Goal: Information Seeking & Learning: Learn about a topic

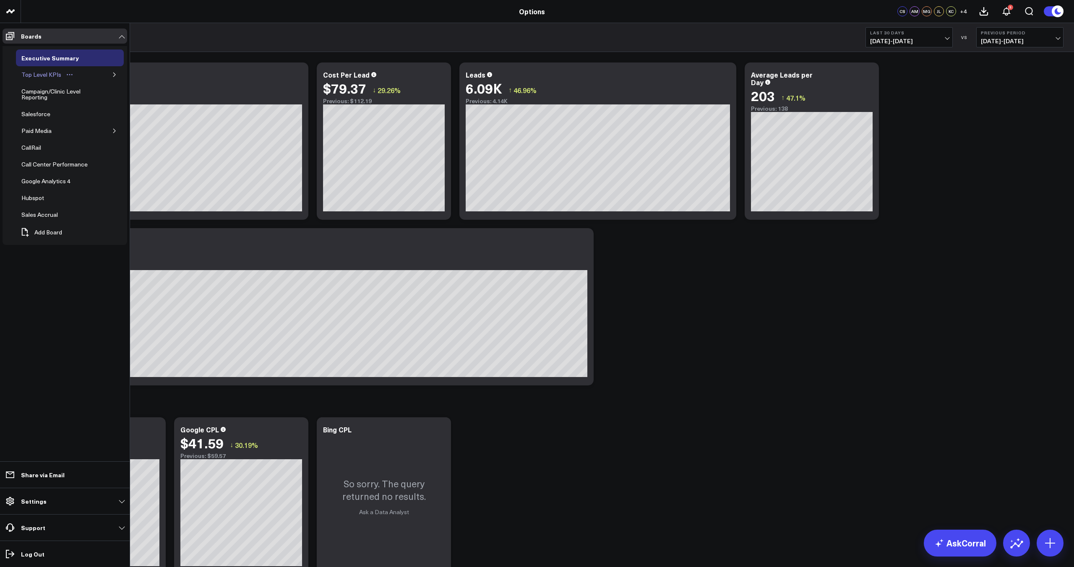
click at [44, 72] on div "Top Level KPIs" at bounding box center [41, 75] width 44 height 10
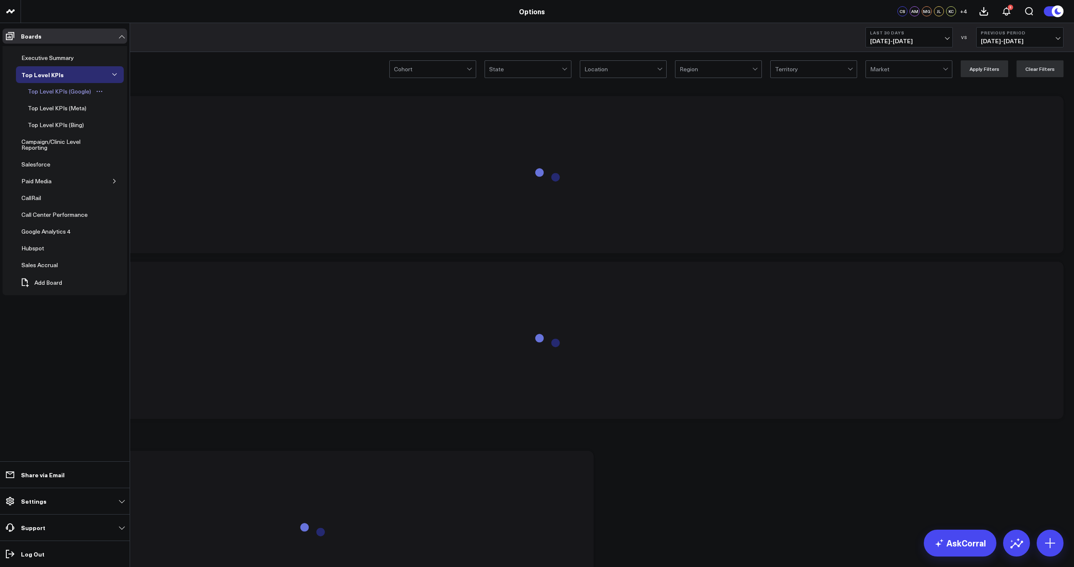
click at [53, 93] on div "Top Level KPIs (Google)" at bounding box center [60, 91] width 68 height 10
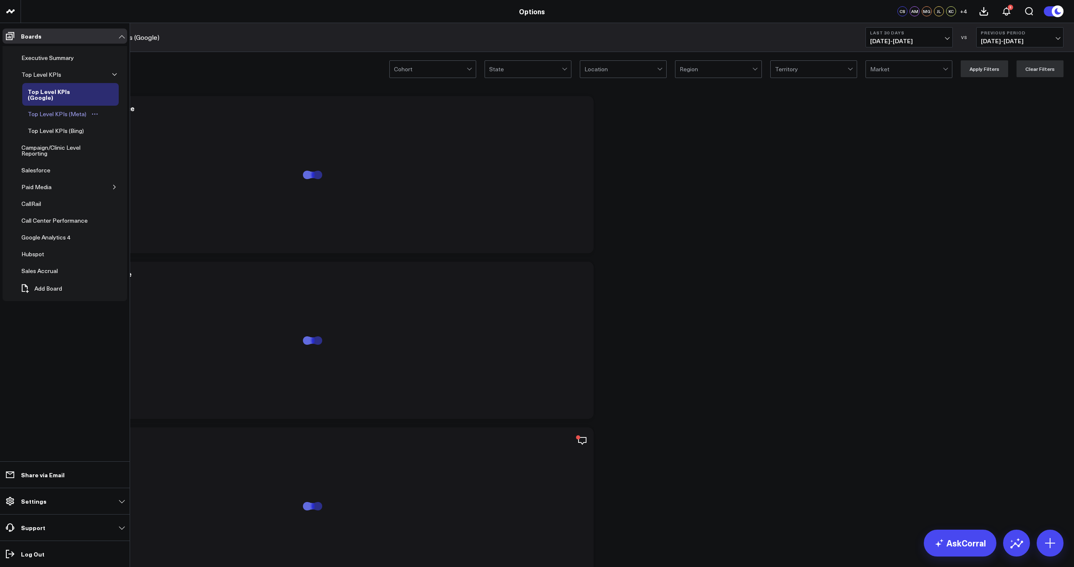
click at [62, 109] on div "Top Level KPIs (Meta)" at bounding box center [57, 114] width 63 height 10
click at [65, 135] on link "Campaign/Clinic Level Reporting" at bounding box center [67, 144] width 103 height 23
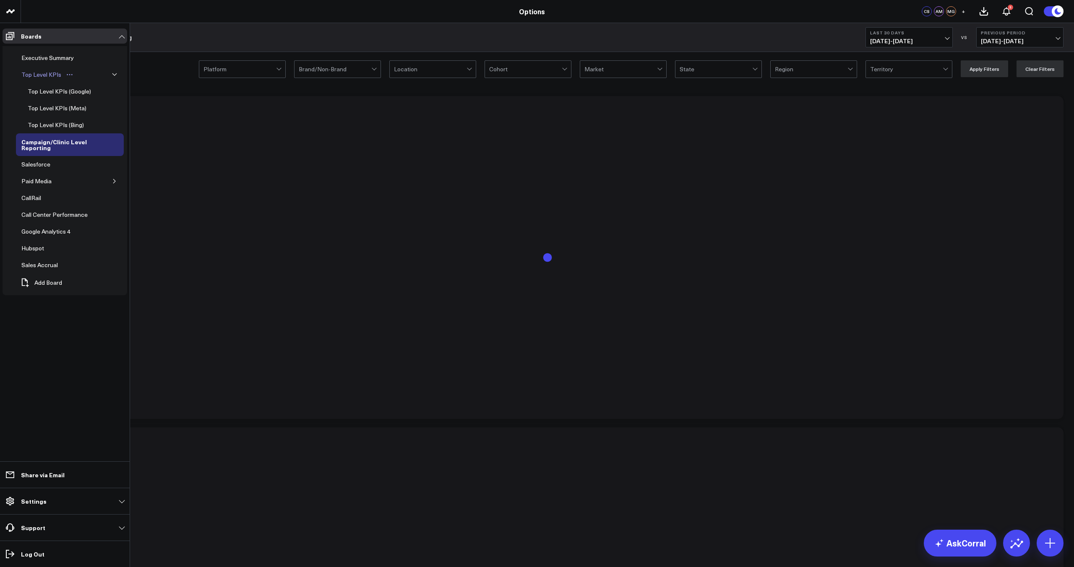
click at [52, 80] on link "Top Level KPIs" at bounding box center [47, 74] width 63 height 17
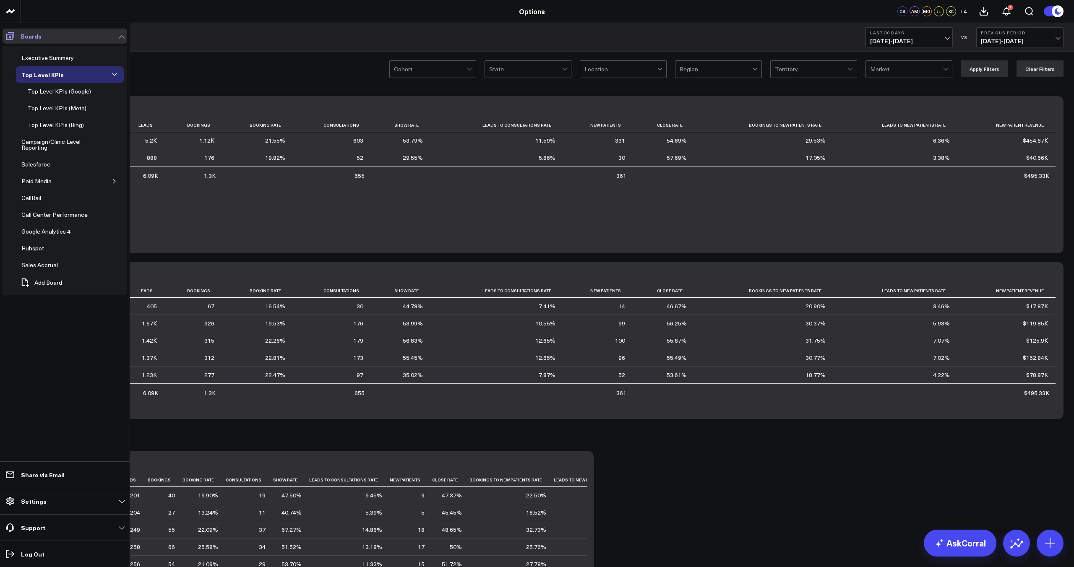
click at [12, 35] on icon at bounding box center [10, 36] width 8 height 8
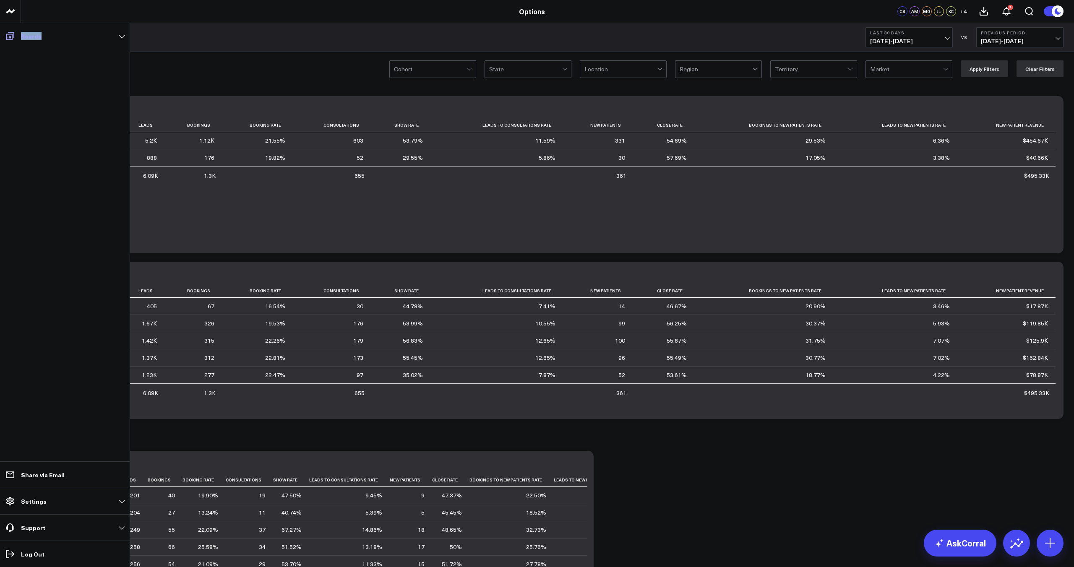
click at [12, 35] on icon at bounding box center [10, 36] width 8 height 8
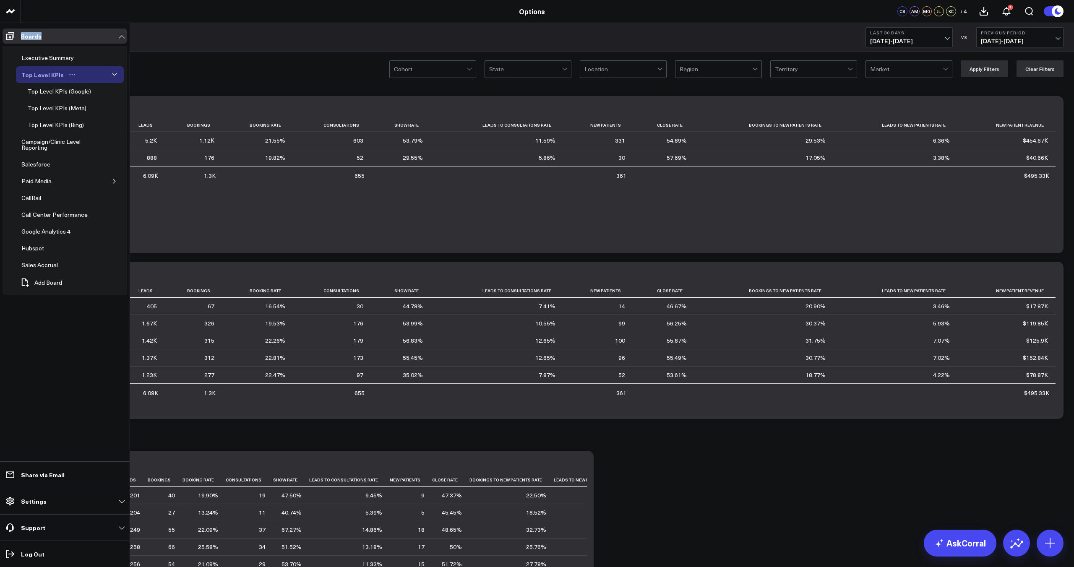
click at [57, 76] on div "Top Level KPIs" at bounding box center [42, 75] width 47 height 10
click at [48, 75] on div "Top Level KPIs" at bounding box center [42, 75] width 47 height 10
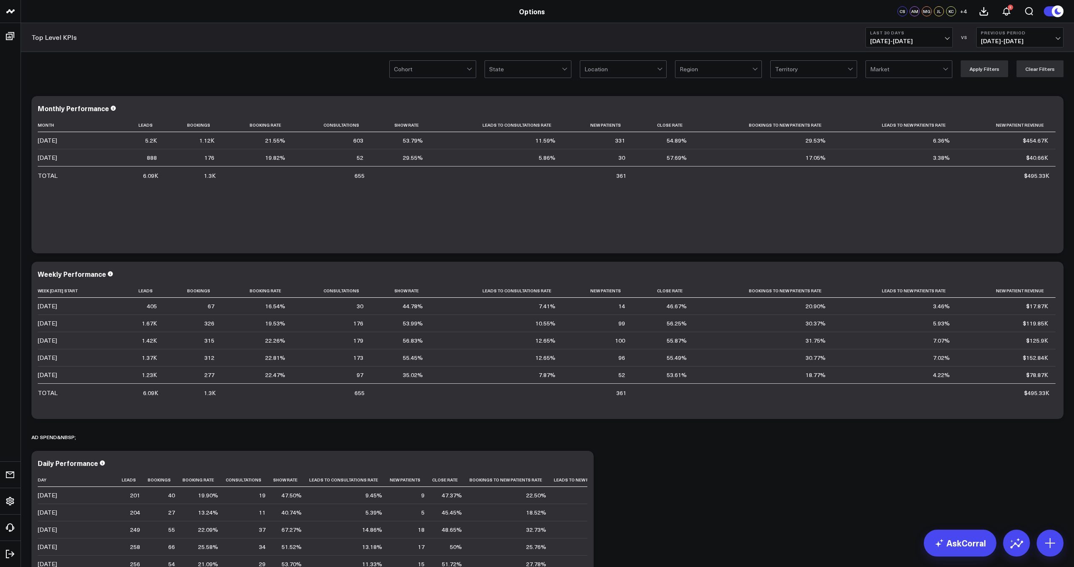
click at [926, 31] on b "Last 30 Days" at bounding box center [909, 32] width 78 height 5
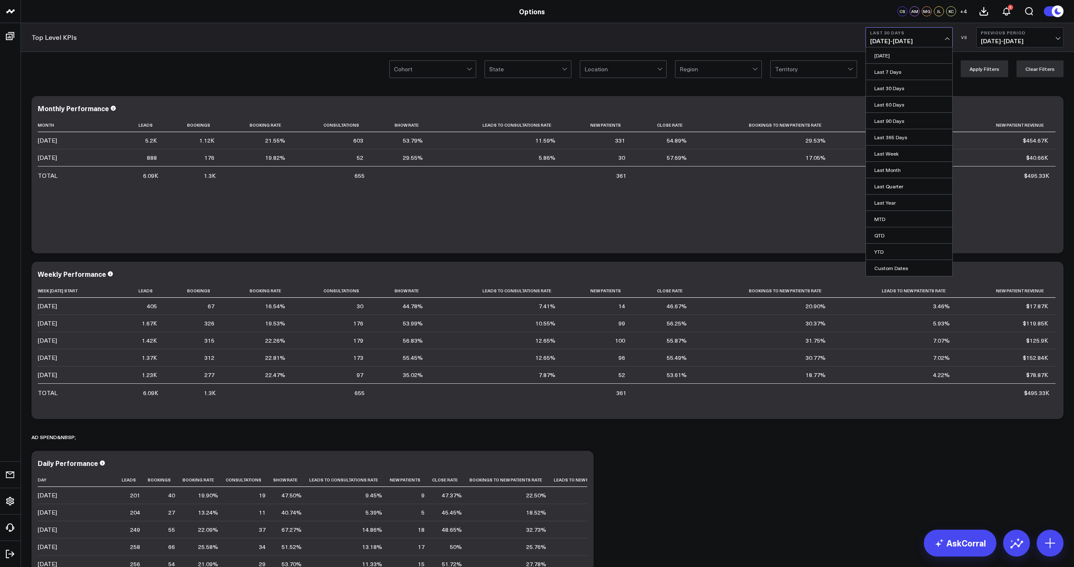
click at [926, 31] on b "Last 30 Days" at bounding box center [909, 32] width 78 height 5
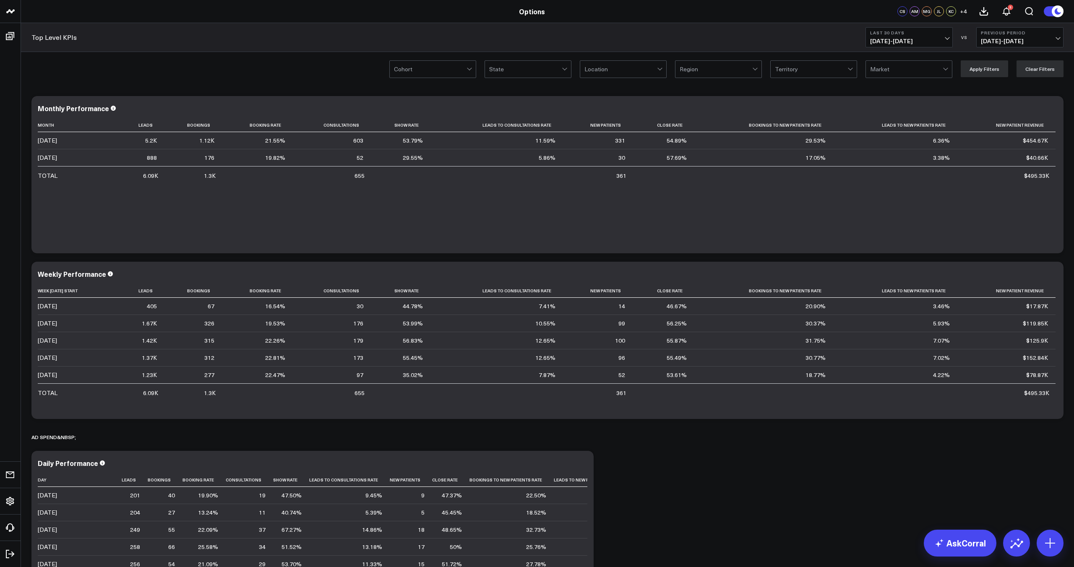
click at [926, 31] on b "Last 30 Days" at bounding box center [909, 32] width 78 height 5
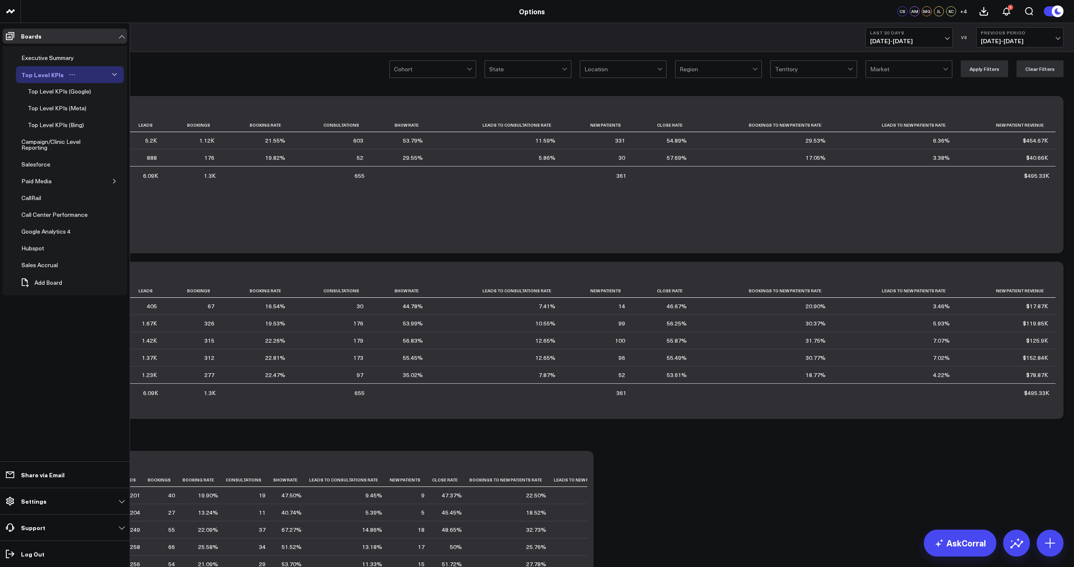
click at [53, 75] on div "Top Level KPIs" at bounding box center [42, 75] width 47 height 10
click at [44, 61] on div "Executive Summary" at bounding box center [47, 58] width 57 height 10
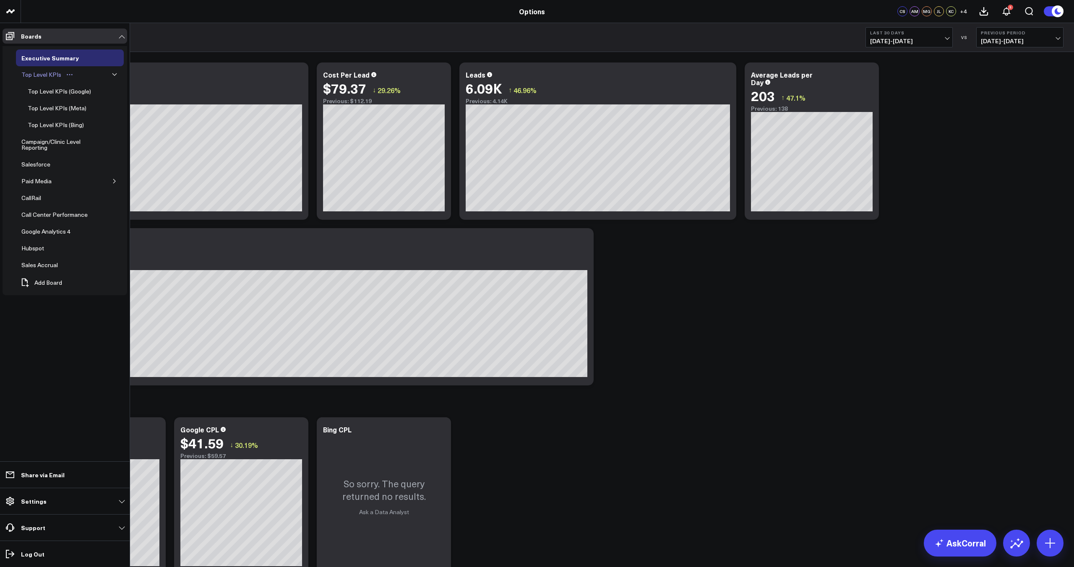
click at [35, 76] on div "Top Level KPIs" at bounding box center [41, 75] width 44 height 10
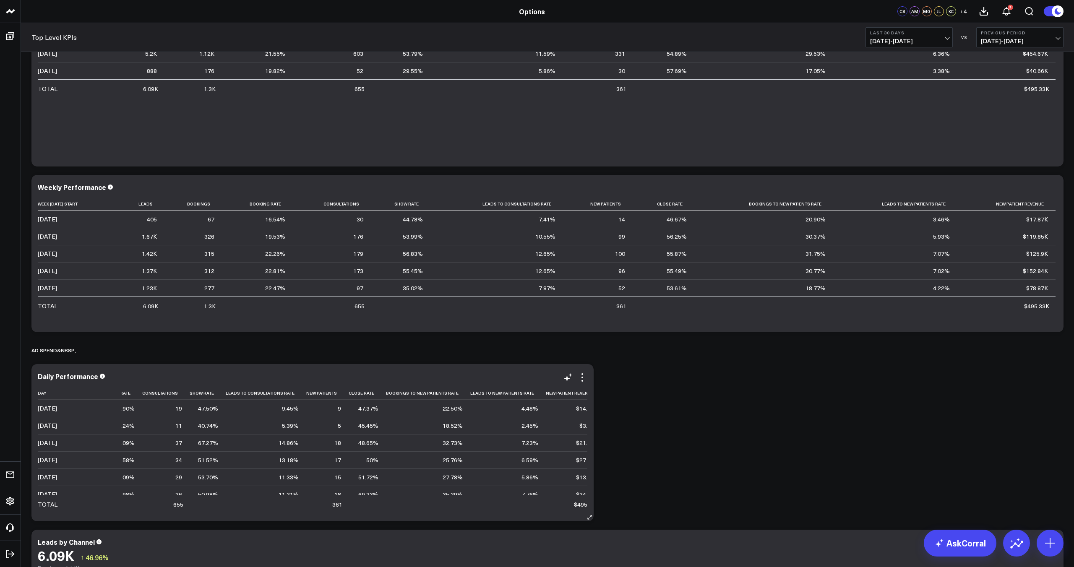
scroll to position [85, 0]
click at [926, 40] on span "09/06/25 - 10/05/25" at bounding box center [909, 41] width 78 height 7
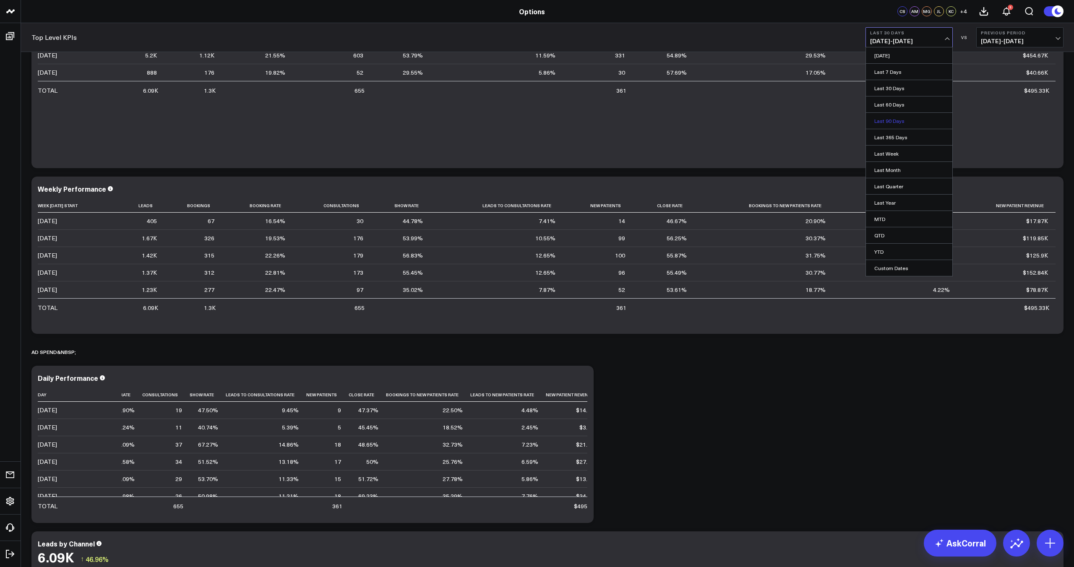
click at [902, 121] on link "Last 90 Days" at bounding box center [909, 121] width 86 height 16
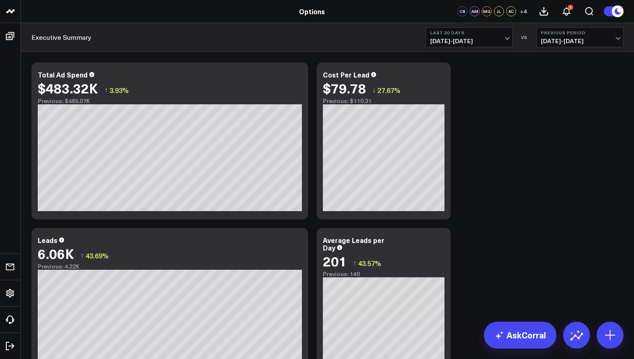
click at [479, 33] on b "Last 30 Days" at bounding box center [469, 32] width 78 height 5
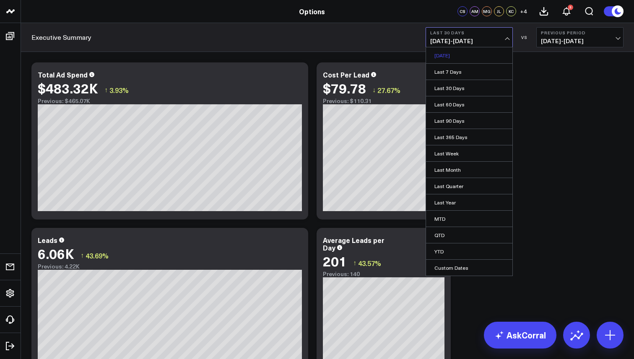
click at [466, 59] on link "[DATE]" at bounding box center [469, 55] width 86 height 16
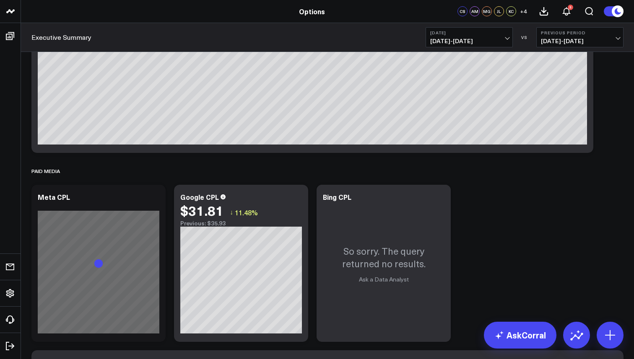
scroll to position [398, 0]
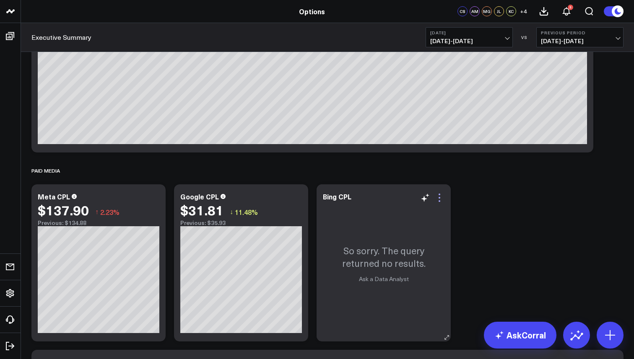
click at [440, 203] on icon at bounding box center [440, 198] width 10 height 10
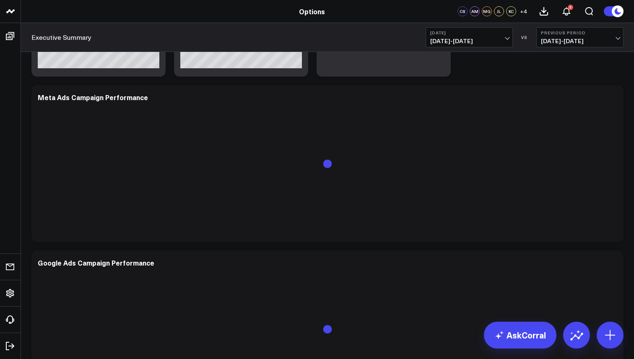
scroll to position [664, 0]
click at [616, 12] on icon at bounding box center [618, 11] width 6 height 6
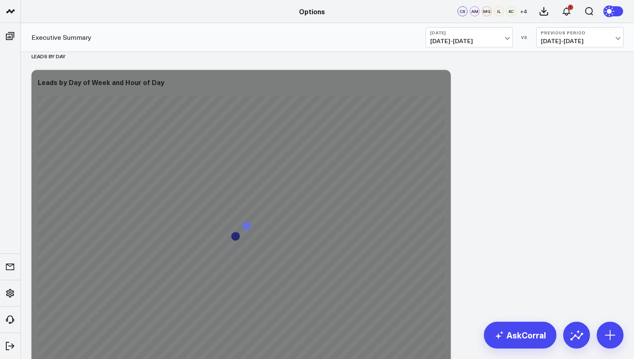
scroll to position [1205, 0]
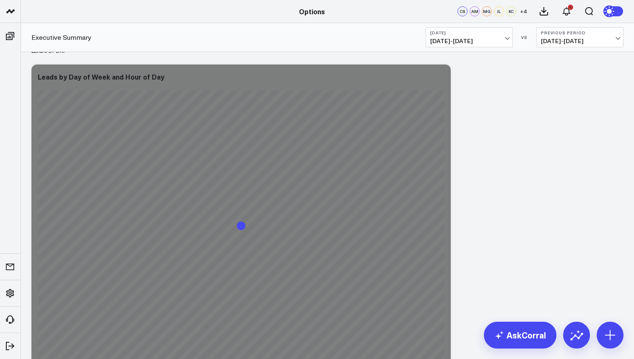
click at [508, 42] on button "[DATE] [DATE] - [DATE]" at bounding box center [469, 37] width 87 height 20
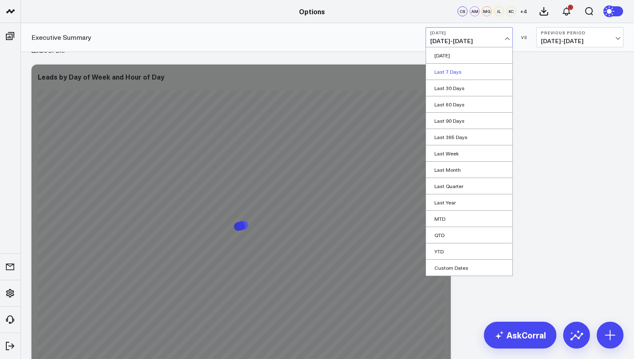
click at [481, 70] on link "Last 7 Days" at bounding box center [469, 72] width 86 height 16
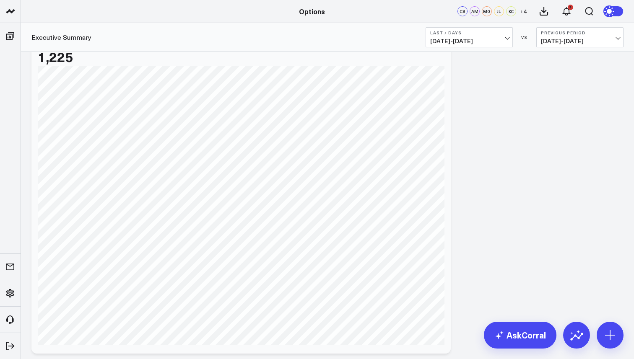
scroll to position [1287, 0]
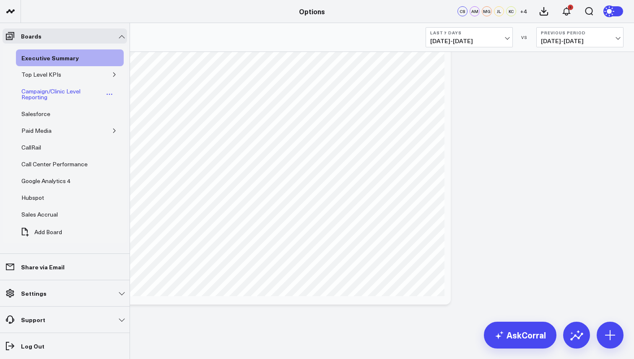
click at [54, 96] on div "Campaign/Clinic Level Reporting" at bounding box center [61, 94] width 84 height 16
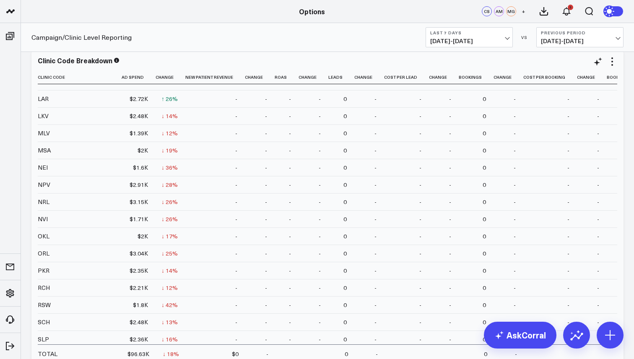
scroll to position [128, 0]
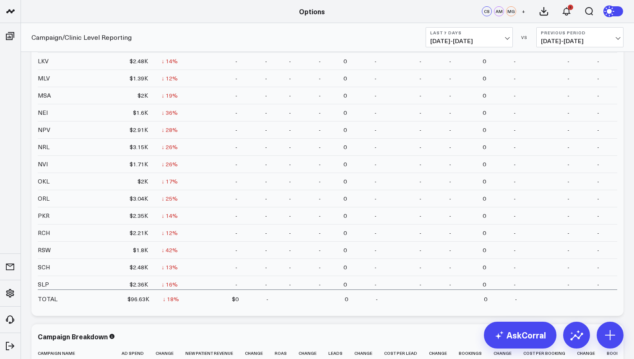
click at [453, 43] on span "[DATE] - [DATE]" at bounding box center [469, 41] width 78 height 7
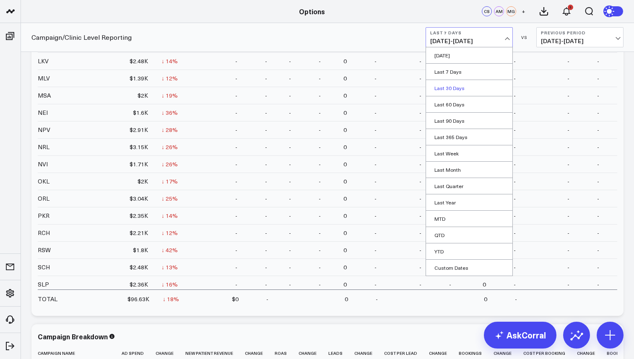
click at [458, 91] on link "Last 30 Days" at bounding box center [469, 88] width 86 height 16
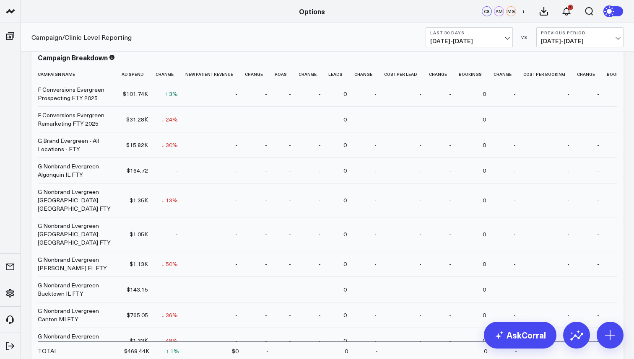
scroll to position [413, 0]
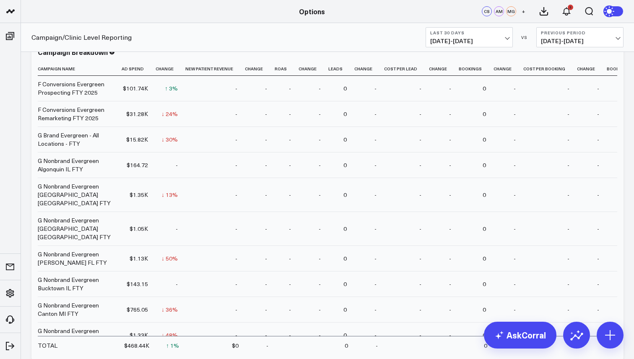
click at [284, 32] on div "Campaign/Clinic Level Reporting Last 30 Days [DATE] - [DATE] VS Previous Period…" at bounding box center [327, 37] width 613 height 29
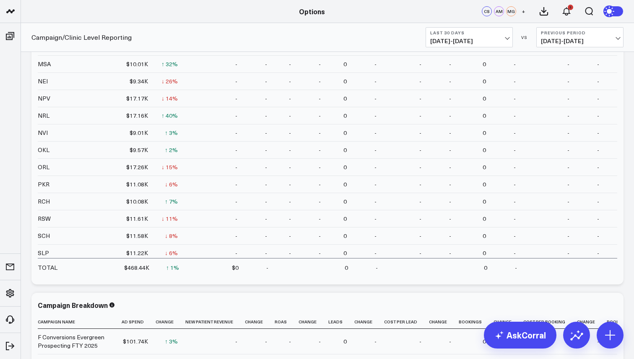
scroll to position [0, 0]
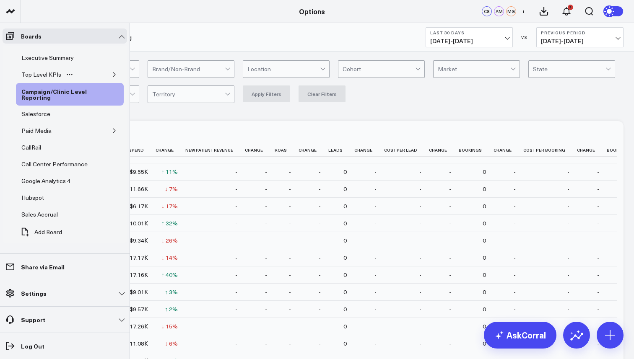
click at [113, 76] on icon "button" at bounding box center [114, 75] width 2 height 4
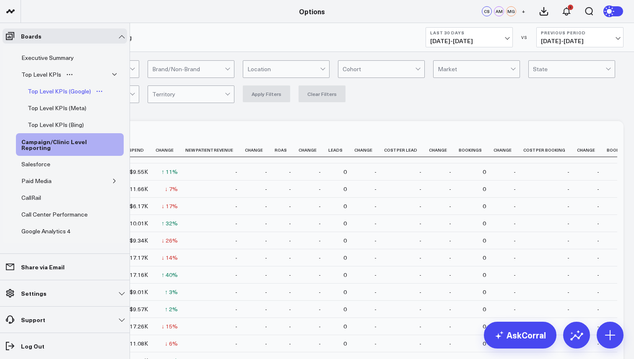
click at [47, 84] on link "Top Level KPIs (Google)" at bounding box center [65, 91] width 87 height 17
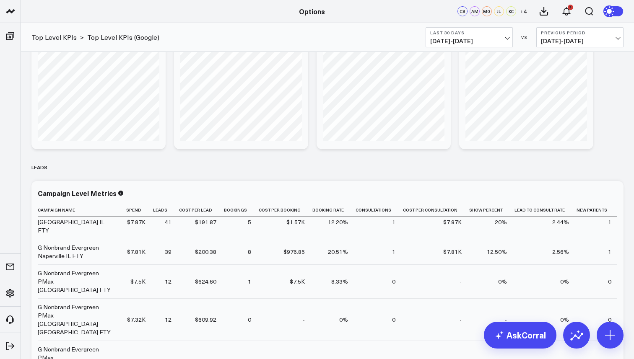
scroll to position [599, 0]
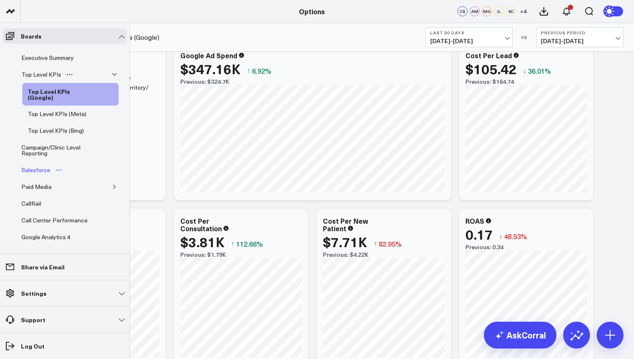
click at [39, 174] on div "Salesforce" at bounding box center [35, 170] width 33 height 10
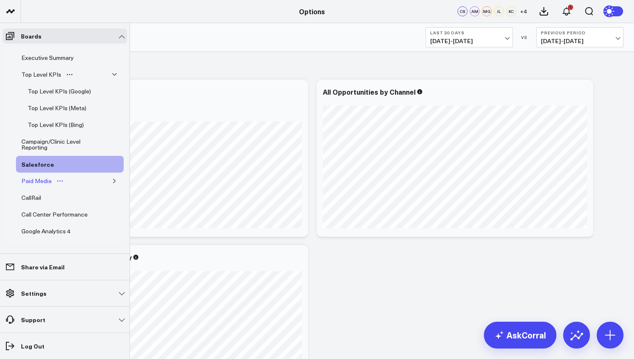
click at [44, 184] on div "Paid Media" at bounding box center [36, 181] width 34 height 10
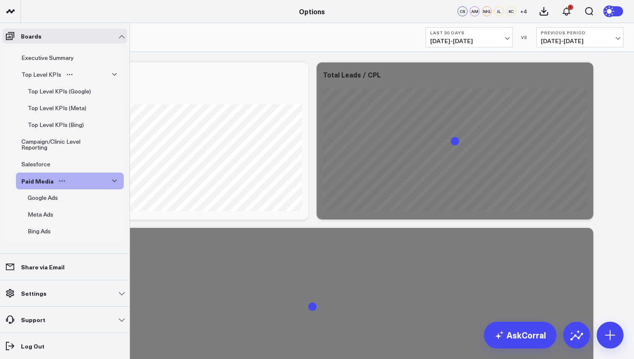
click at [112, 182] on icon "button" at bounding box center [114, 181] width 5 height 5
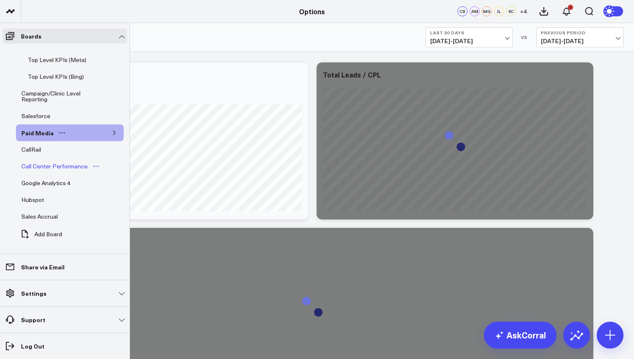
scroll to position [52, 0]
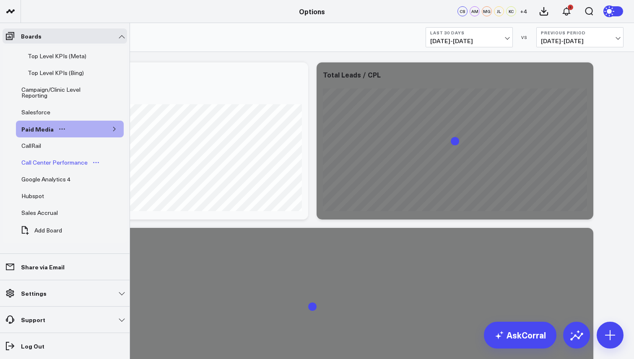
click at [49, 161] on div "Call Center Performance" at bounding box center [54, 163] width 70 height 10
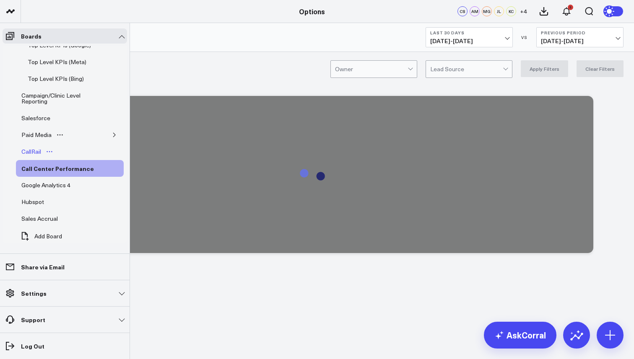
scroll to position [52, 0]
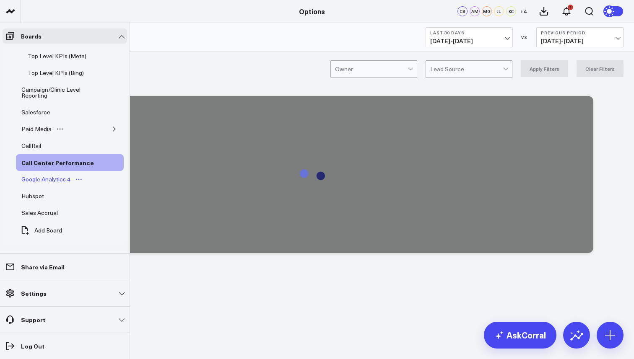
click at [44, 180] on div "Google Analytics 4" at bounding box center [45, 179] width 53 height 10
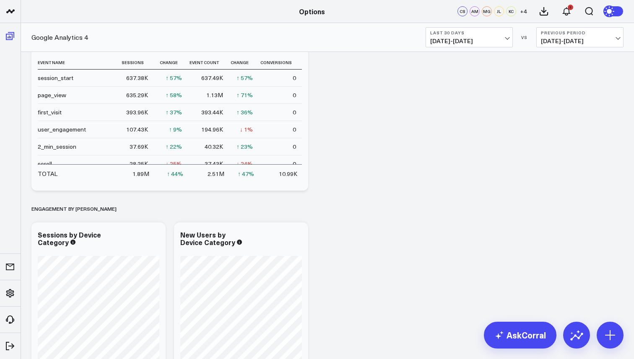
scroll to position [46, 0]
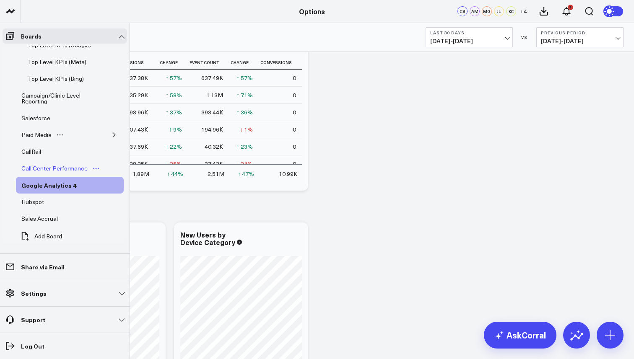
click at [62, 169] on div "Call Center Performance" at bounding box center [54, 169] width 70 height 10
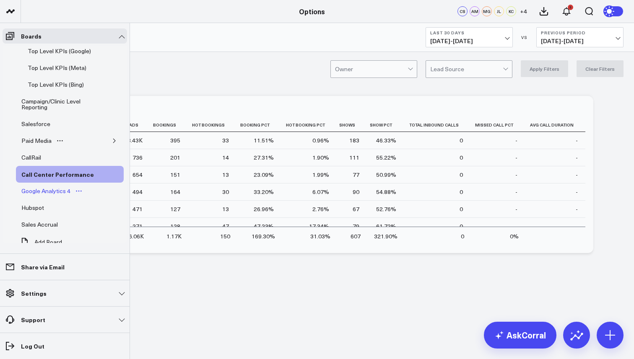
scroll to position [52, 0]
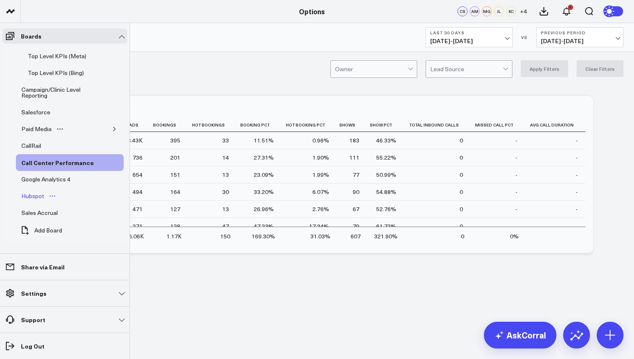
click at [37, 198] on div "Hubspot" at bounding box center [32, 196] width 27 height 10
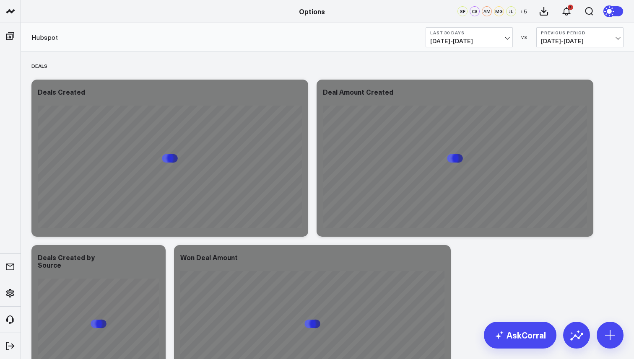
scroll to position [46, 0]
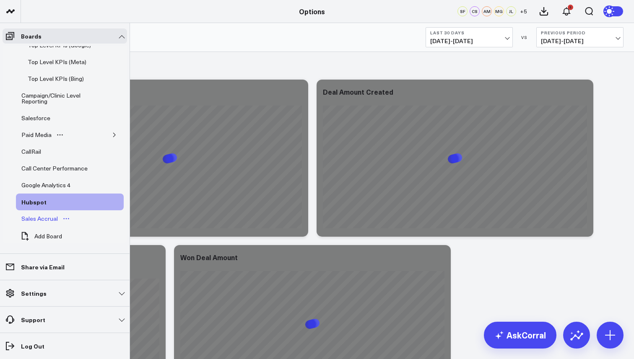
click at [31, 218] on div "Sales Accrual" at bounding box center [39, 219] width 41 height 10
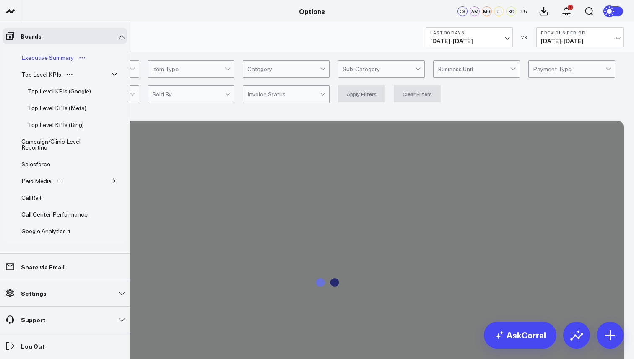
click at [61, 60] on div "Executive Summary" at bounding box center [47, 58] width 57 height 10
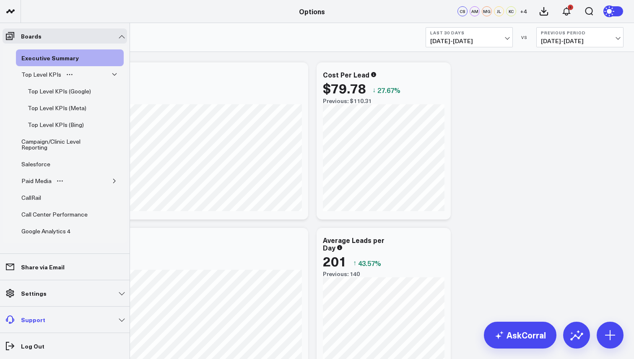
click at [39, 322] on p "Support" at bounding box center [33, 320] width 24 height 7
click at [47, 111] on div "Top Level KPIs (Meta)" at bounding box center [57, 108] width 63 height 10
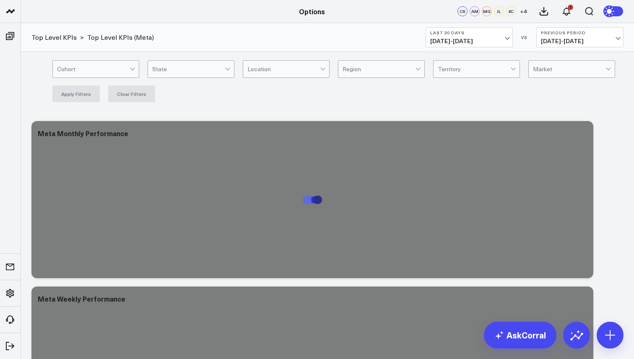
click at [461, 47] on div "Top Level KPIs > Top Level KPIs (Meta) Last 30 Days [DATE] - [DATE] VS Previous…" at bounding box center [327, 37] width 613 height 29
click at [465, 40] on span "[DATE] - [DATE]" at bounding box center [469, 41] width 78 height 7
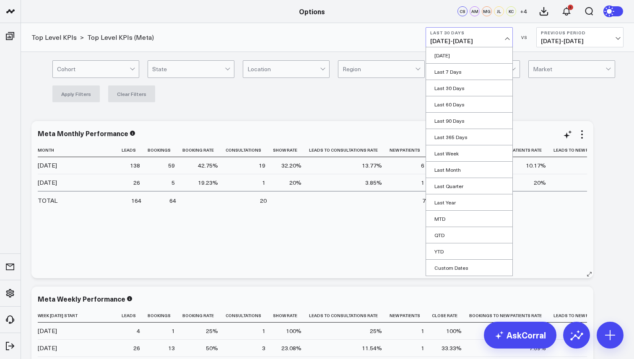
click at [380, 226] on div "Month Leads Bookings Booking Rate Consultations Show Rate Leads To Consultation…" at bounding box center [312, 206] width 549 height 127
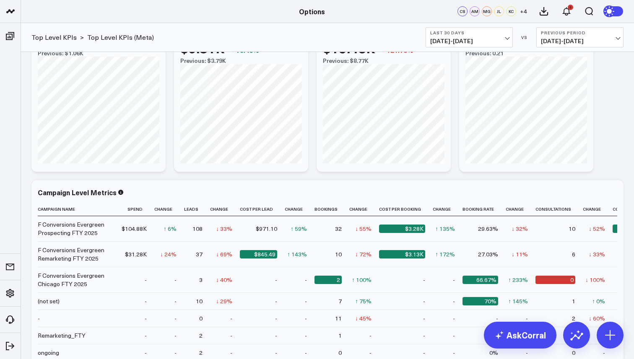
click at [501, 41] on span "[DATE] - [DATE]" at bounding box center [469, 41] width 78 height 7
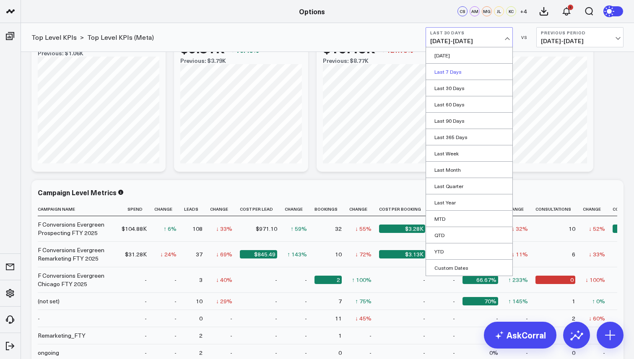
click at [481, 75] on link "Last 7 Days" at bounding box center [469, 72] width 86 height 16
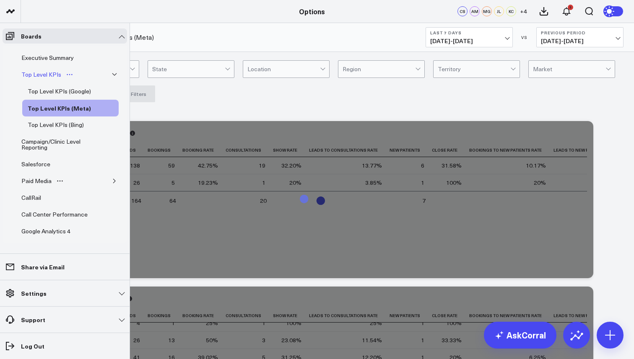
click at [45, 75] on div "Top Level KPIs" at bounding box center [41, 75] width 44 height 10
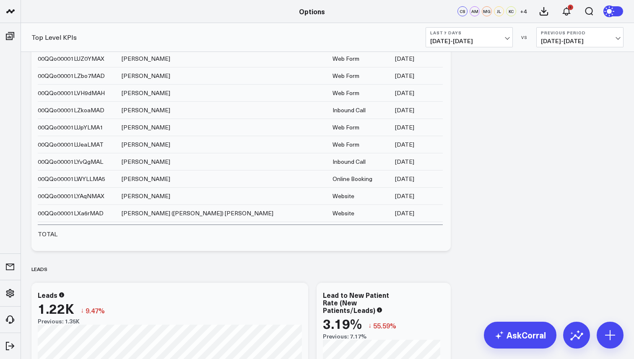
scroll to position [1123, 0]
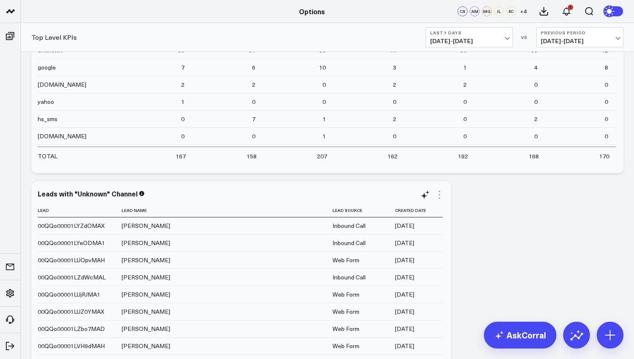
click at [441, 190] on icon at bounding box center [440, 195] width 10 height 10
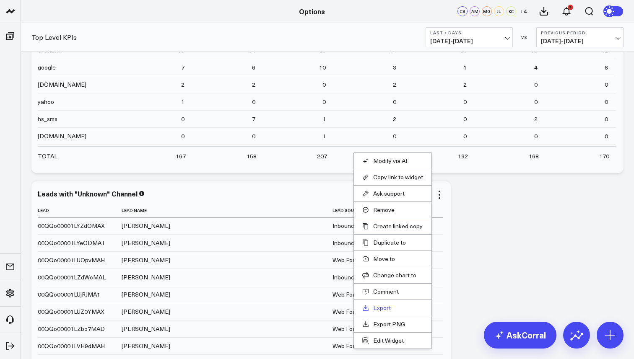
click at [387, 307] on link "Export" at bounding box center [392, 309] width 61 height 8
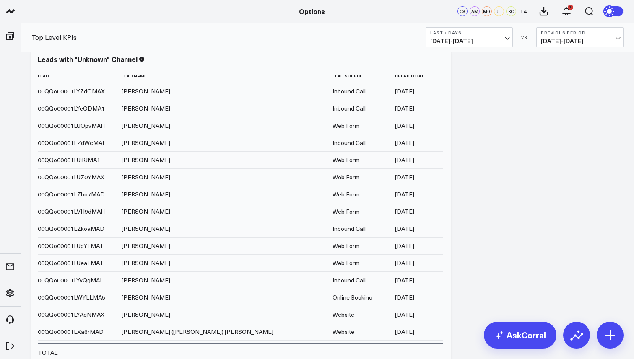
scroll to position [1258, 0]
